Goal: Navigation & Orientation: Find specific page/section

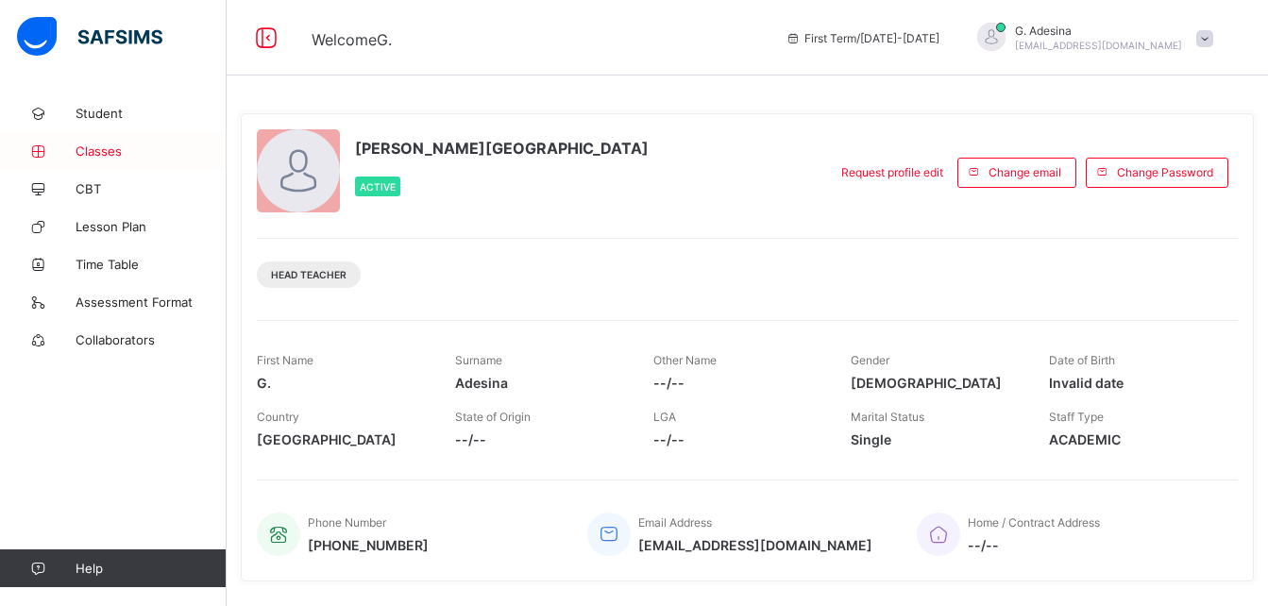
click at [103, 151] on span "Classes" at bounding box center [151, 151] width 151 height 15
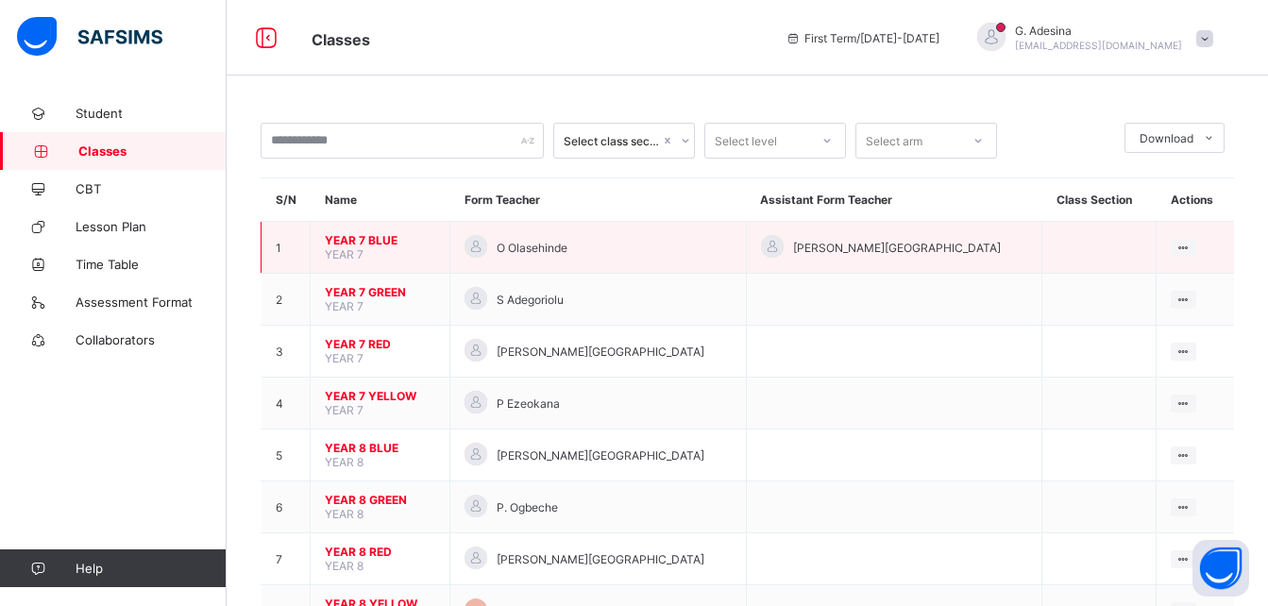
click at [368, 243] on span "YEAR 7 BLUE" at bounding box center [380, 240] width 110 height 14
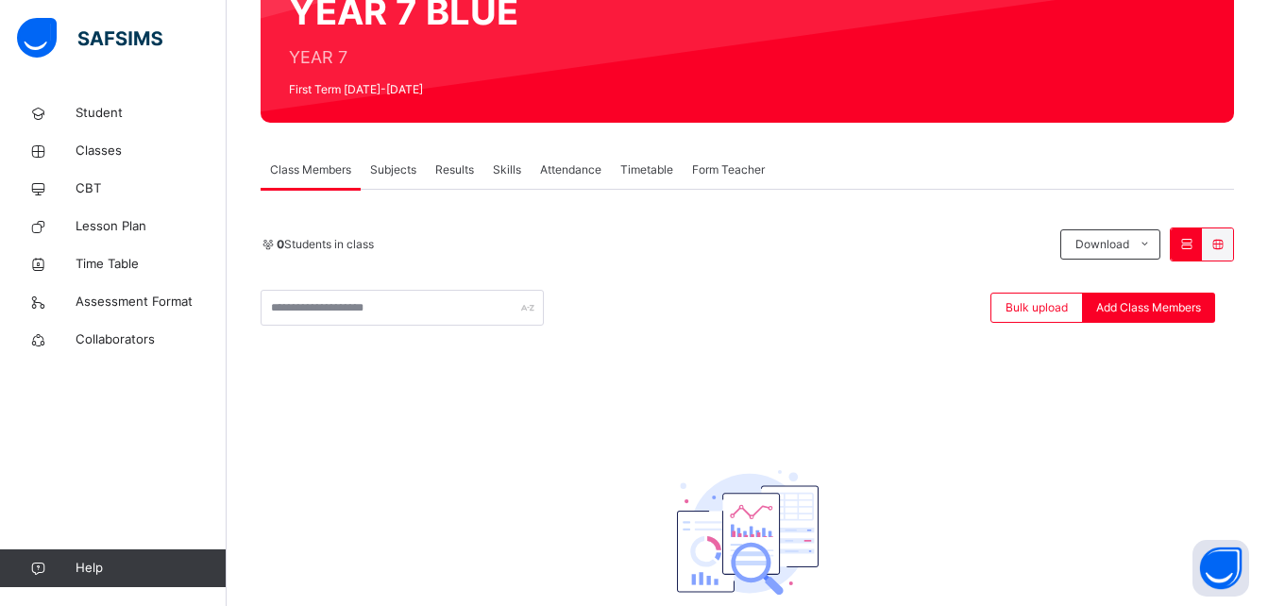
scroll to position [206, 0]
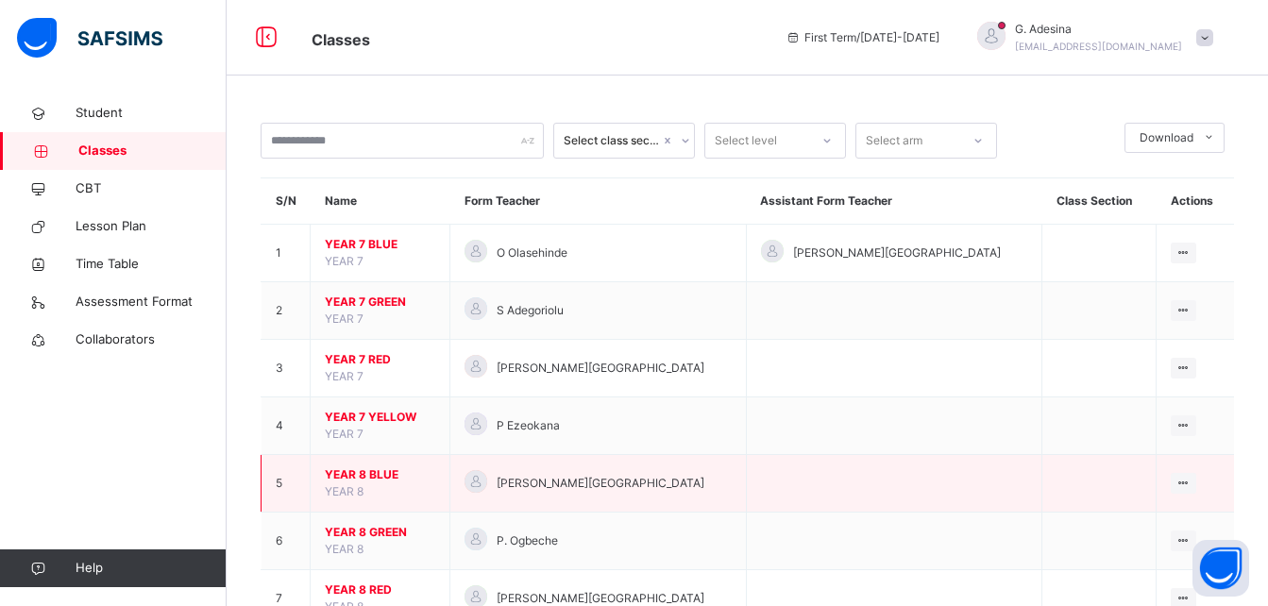
click at [369, 473] on span "YEAR 8 BLUE" at bounding box center [380, 475] width 110 height 17
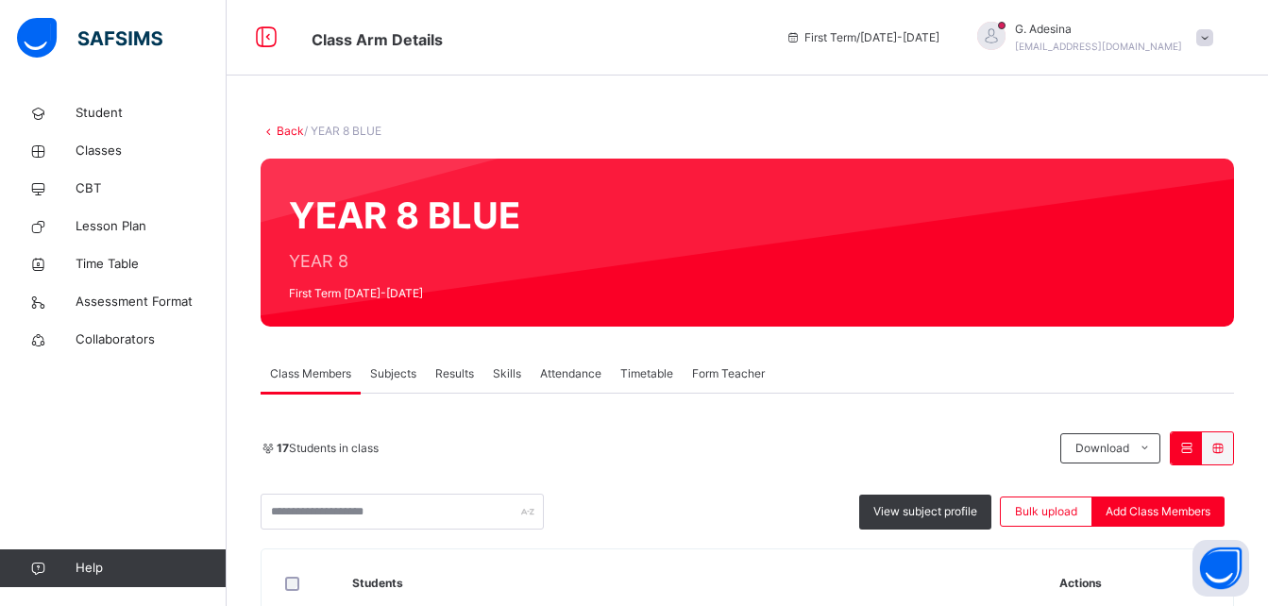
click at [386, 375] on span "Subjects" at bounding box center [393, 373] width 46 height 17
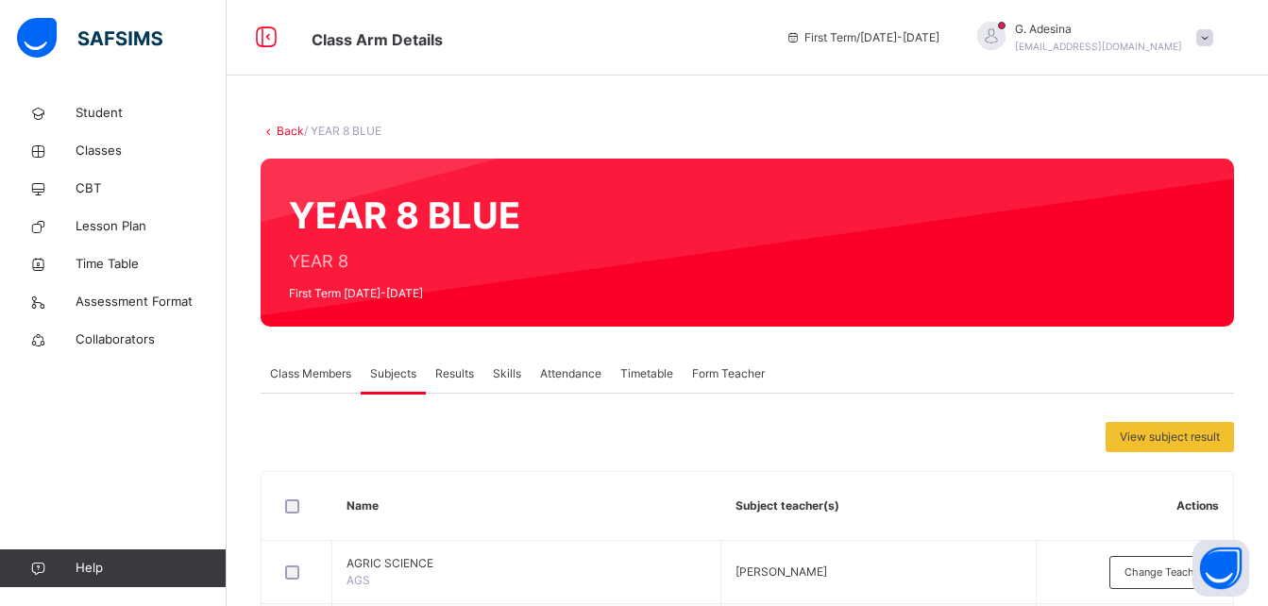
click at [324, 374] on span "Class Members" at bounding box center [310, 373] width 81 height 17
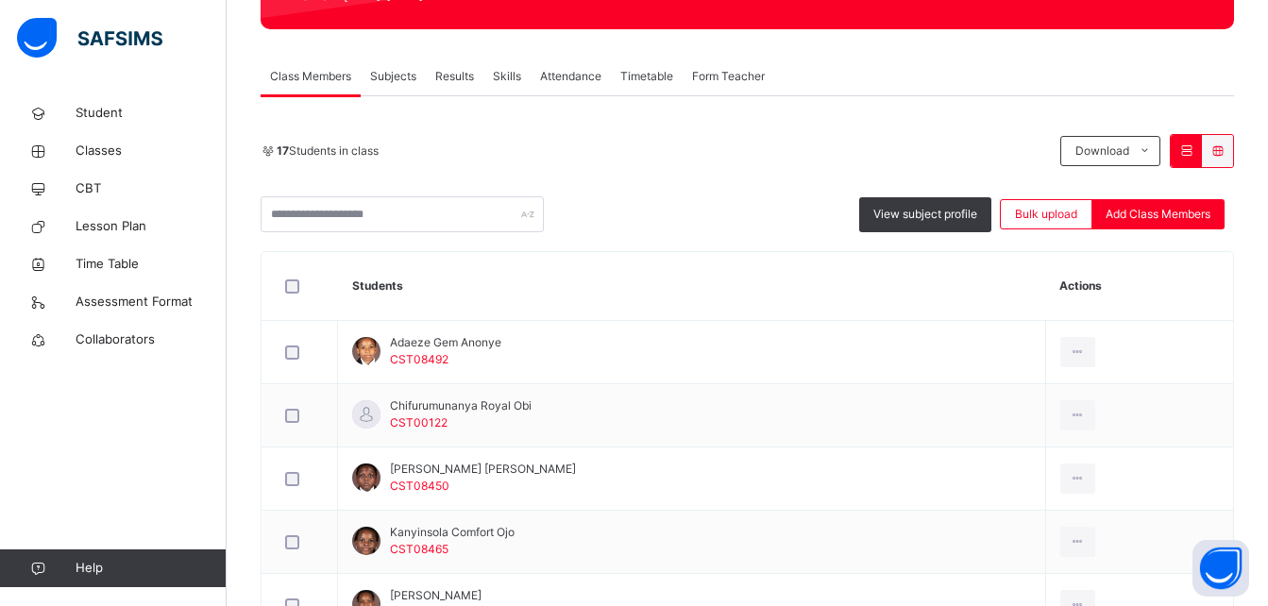
scroll to position [385, 0]
